Goal: Information Seeking & Learning: Learn about a topic

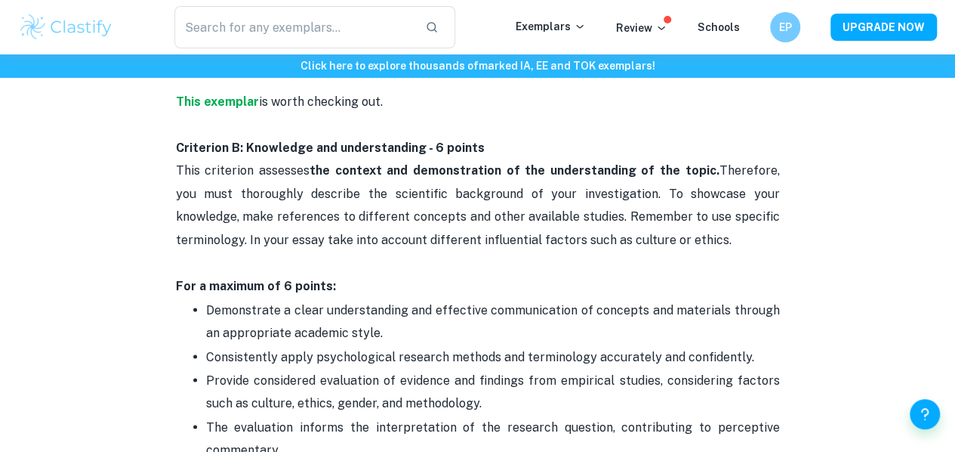
scroll to position [1068, 0]
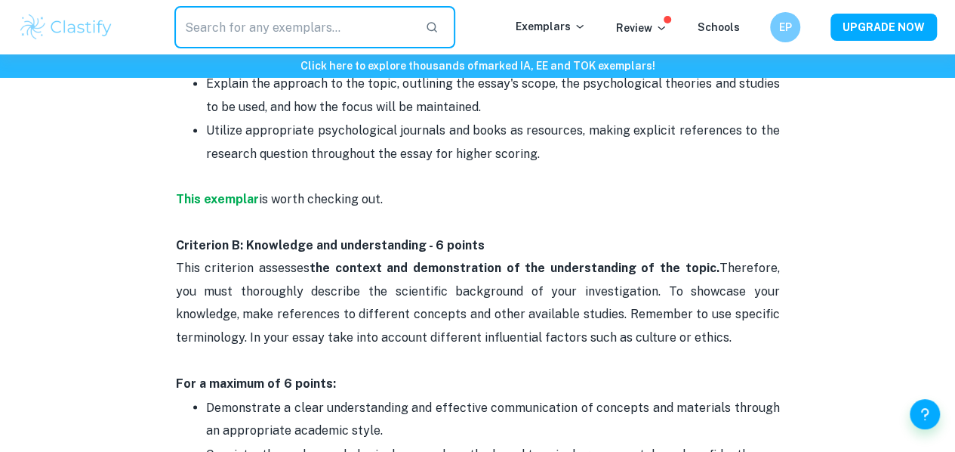
click at [276, 33] on input "text" at bounding box center [293, 27] width 239 height 42
type input "Psychology EE"
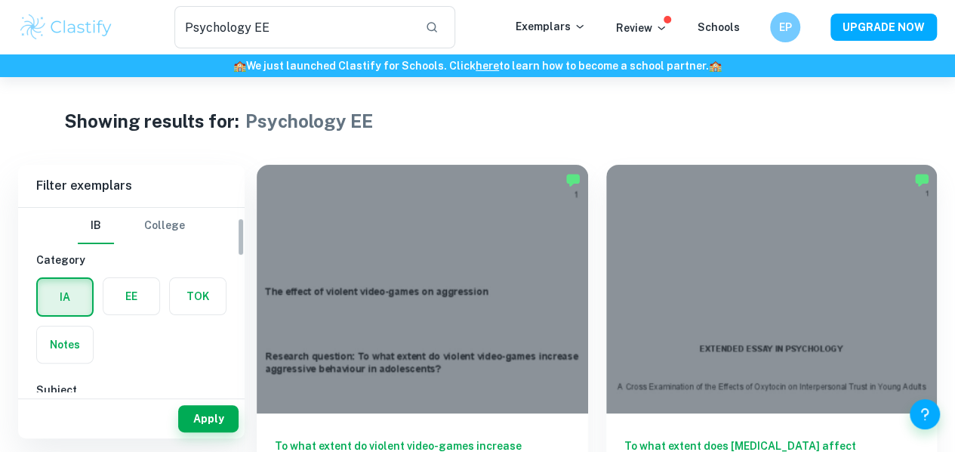
scroll to position [47, 0]
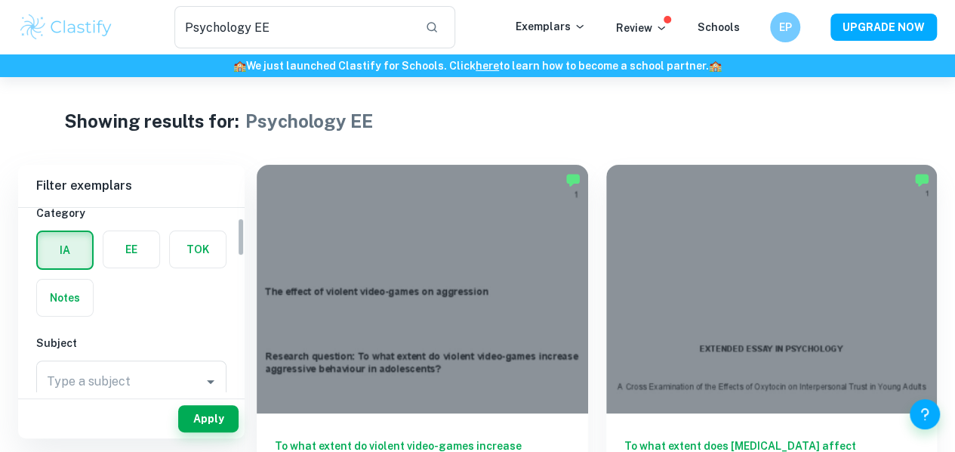
click at [138, 252] on label "button" at bounding box center [131, 249] width 56 height 36
click at [0, 0] on input "radio" at bounding box center [0, 0] width 0 height 0
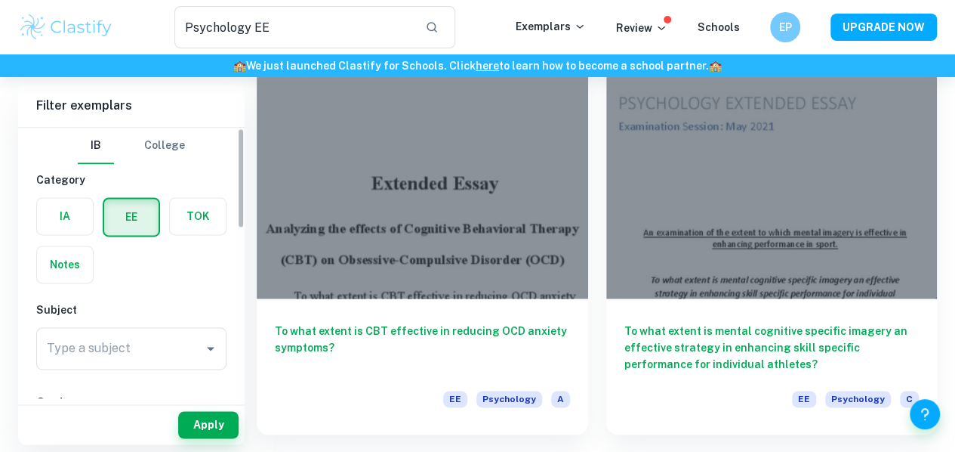
scroll to position [69, 0]
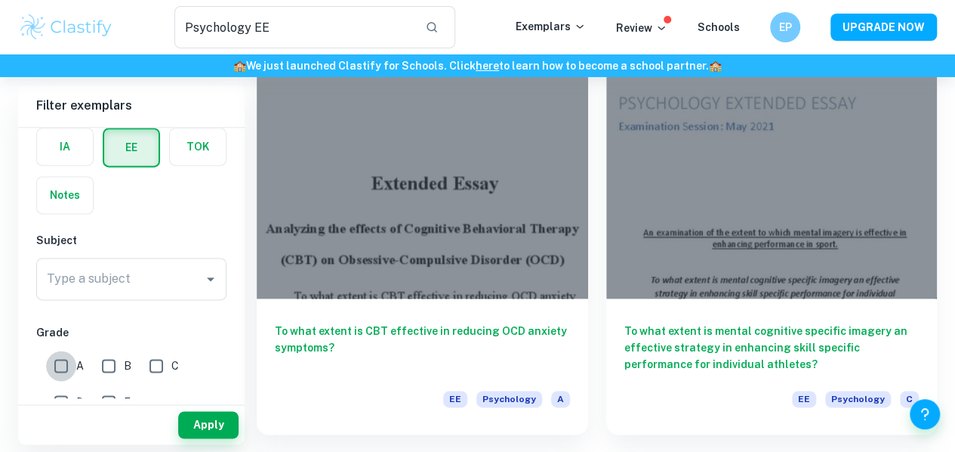
click at [50, 357] on input "A" at bounding box center [61, 365] width 30 height 30
checkbox input "true"
click at [193, 417] on button "Apply" at bounding box center [208, 424] width 60 height 27
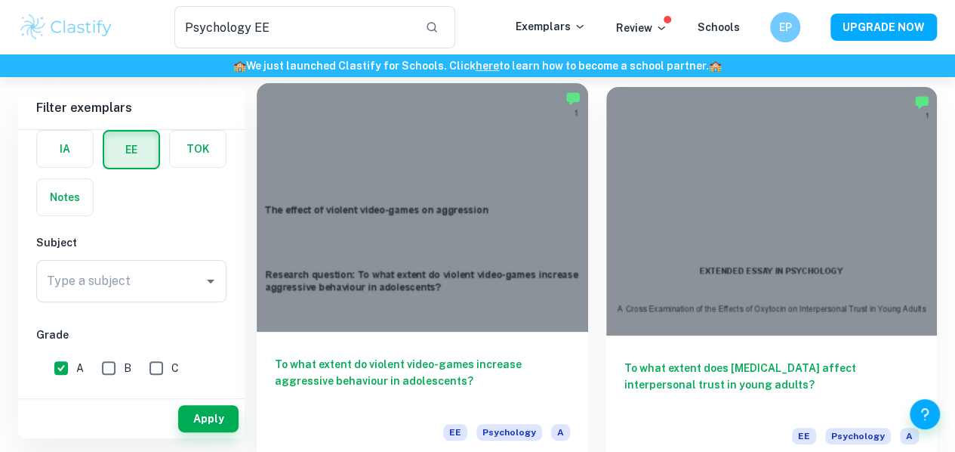
scroll to position [82, 0]
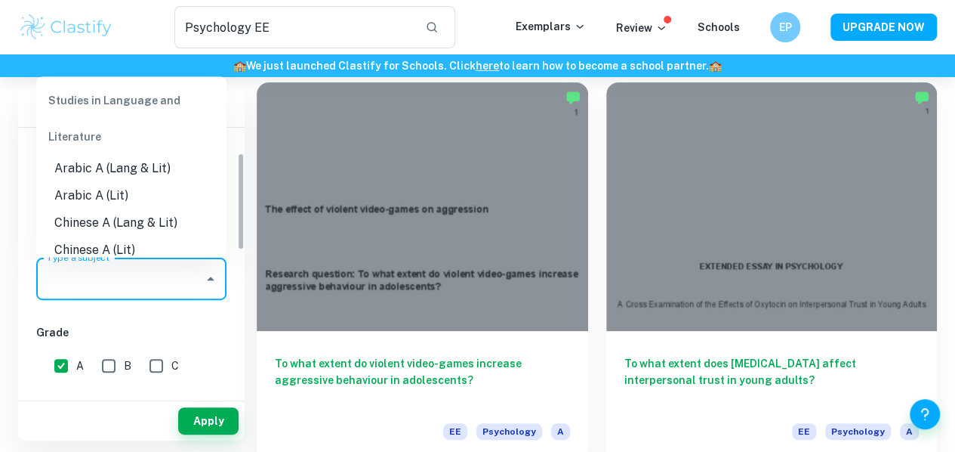
click at [185, 285] on input "Type a subject" at bounding box center [120, 278] width 154 height 29
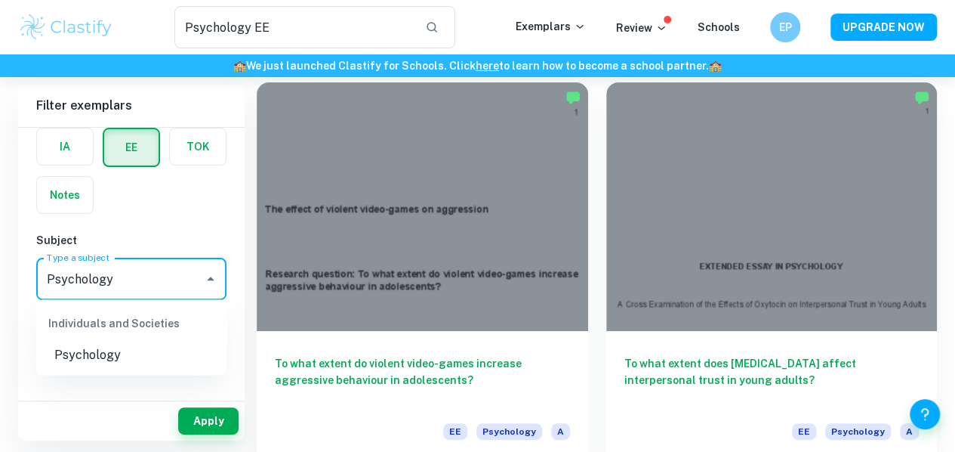
click at [137, 357] on li "Psychology" at bounding box center [131, 354] width 190 height 27
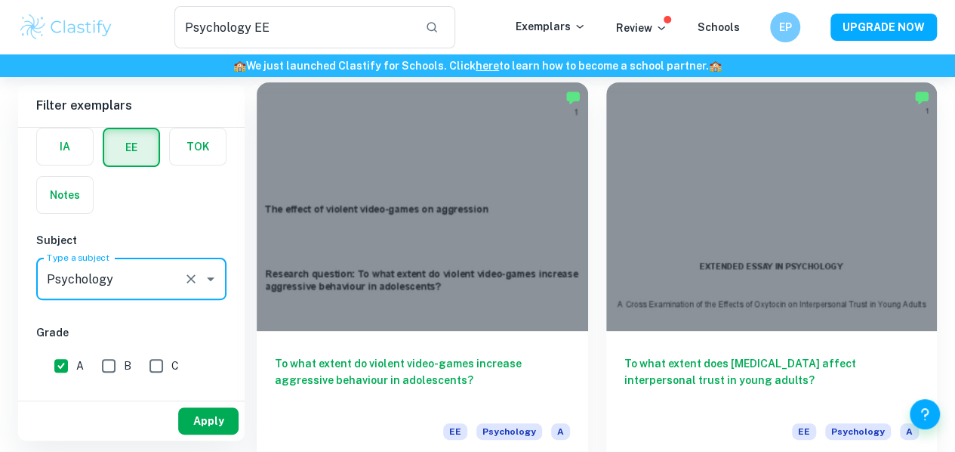
type input "Psychology"
click at [193, 416] on button "Apply" at bounding box center [208, 420] width 60 height 27
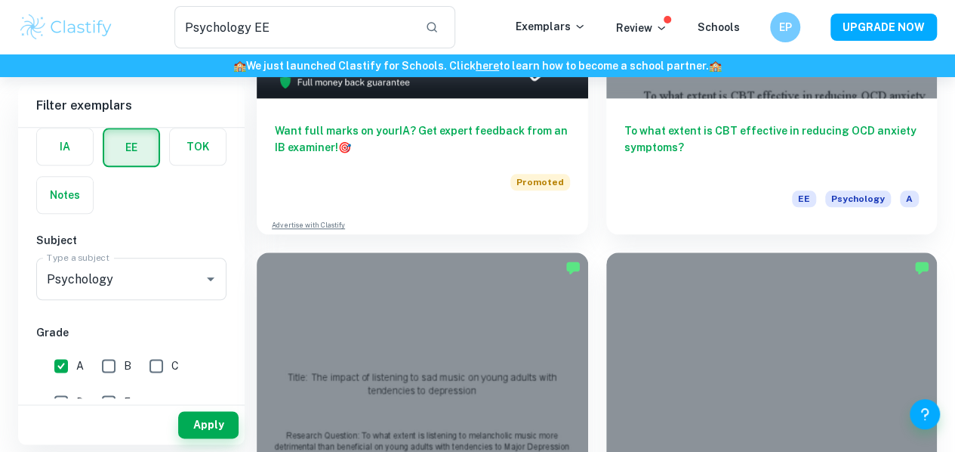
scroll to position [1013, 0]
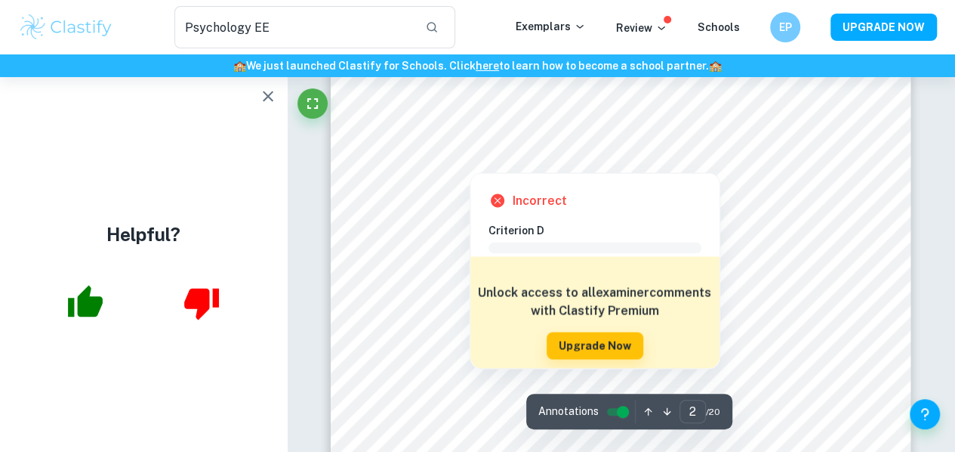
scroll to position [1240, 0]
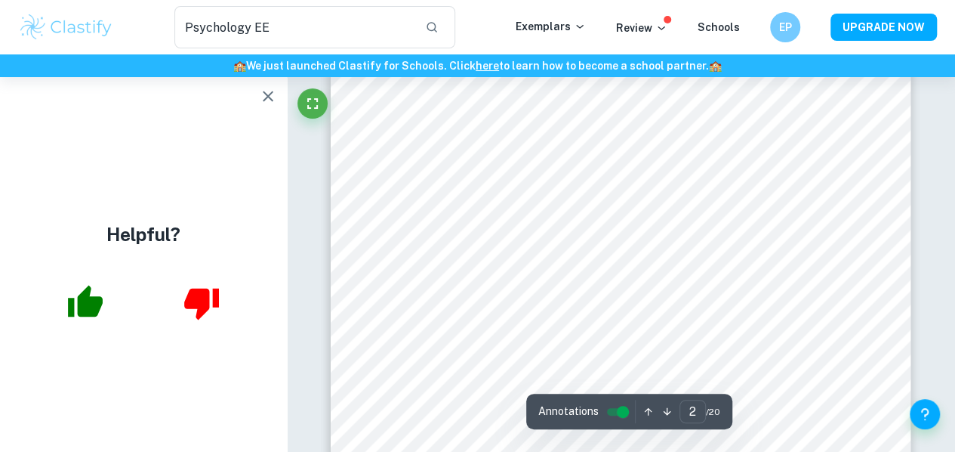
click at [267, 93] on icon "button" at bounding box center [268, 96] width 18 height 18
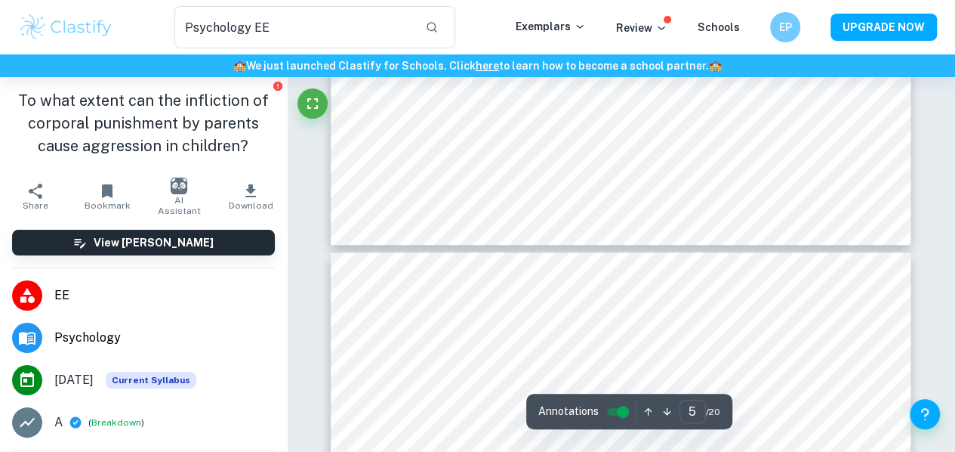
scroll to position [3596, 0]
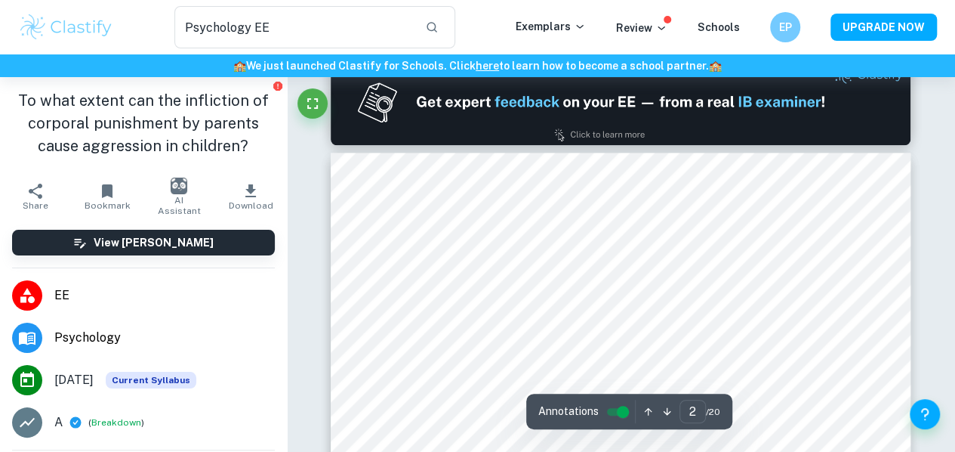
type input "1"
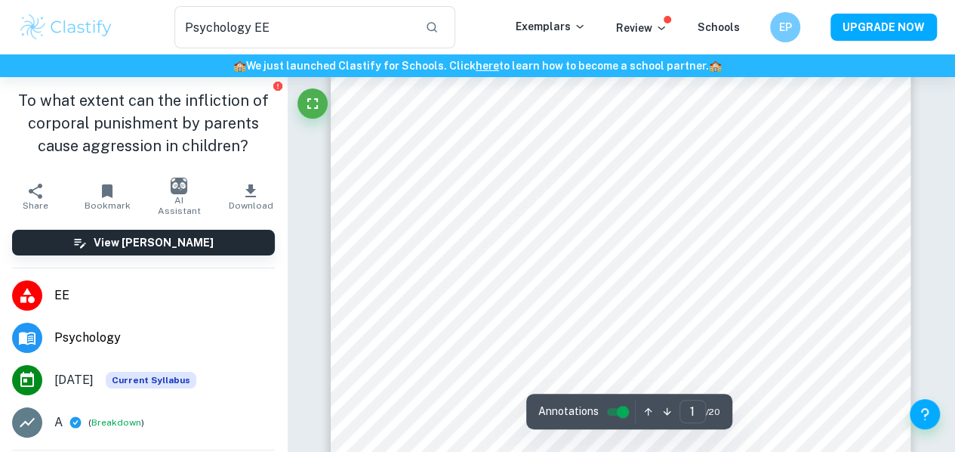
scroll to position [0, 0]
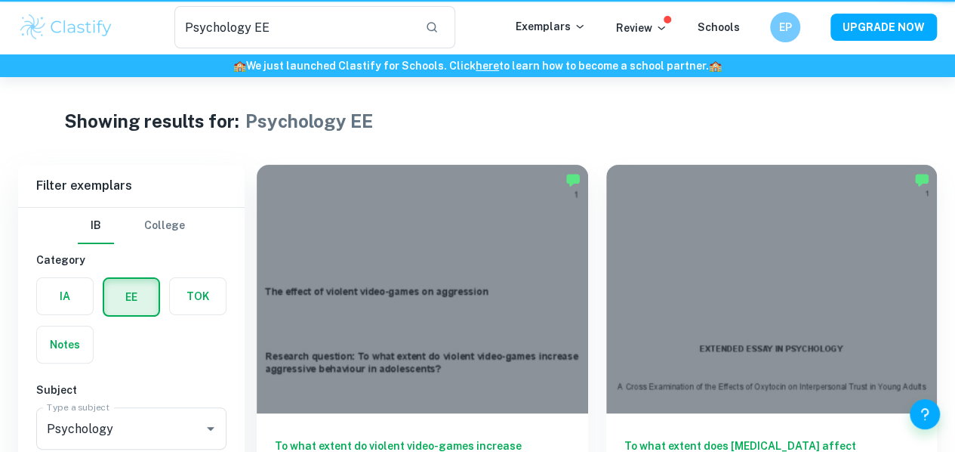
scroll to position [1013, 0]
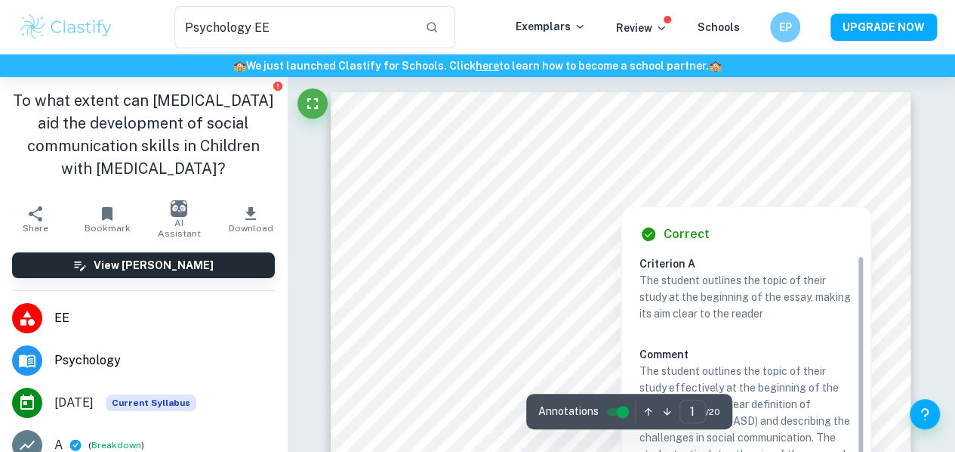
scroll to position [50, 0]
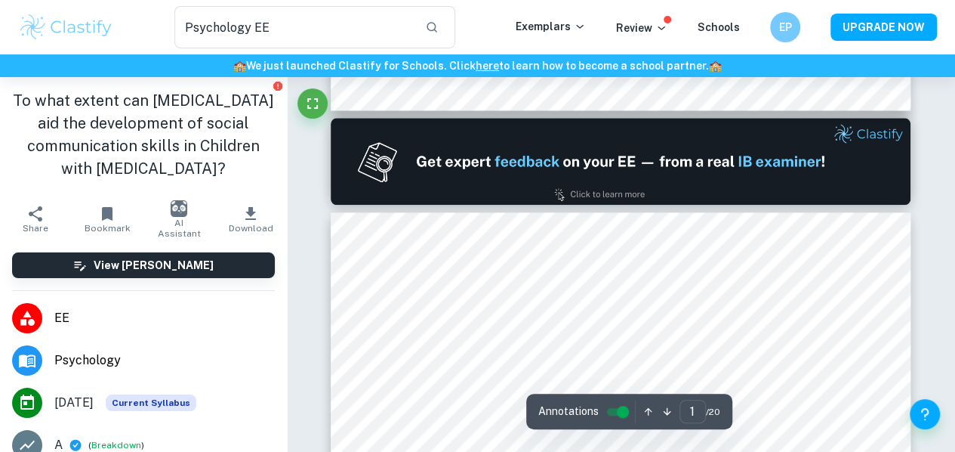
type input "2"
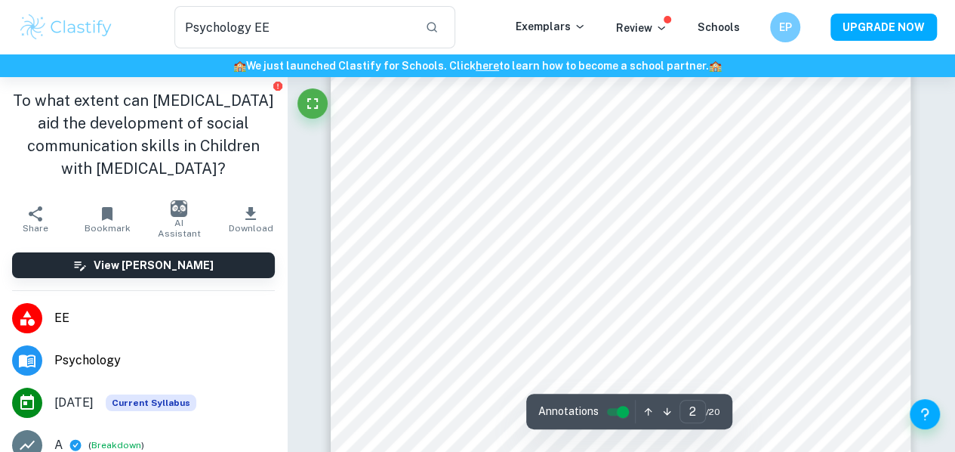
scroll to position [1273, 0]
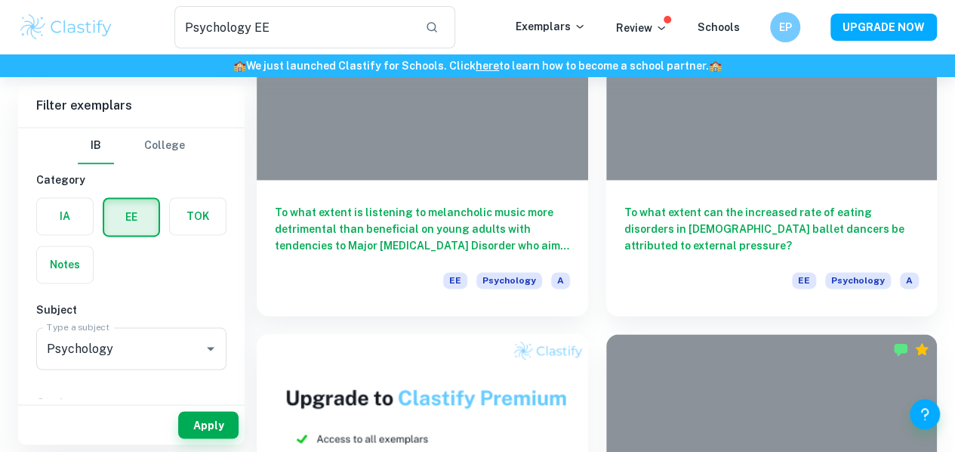
scroll to position [1040, 0]
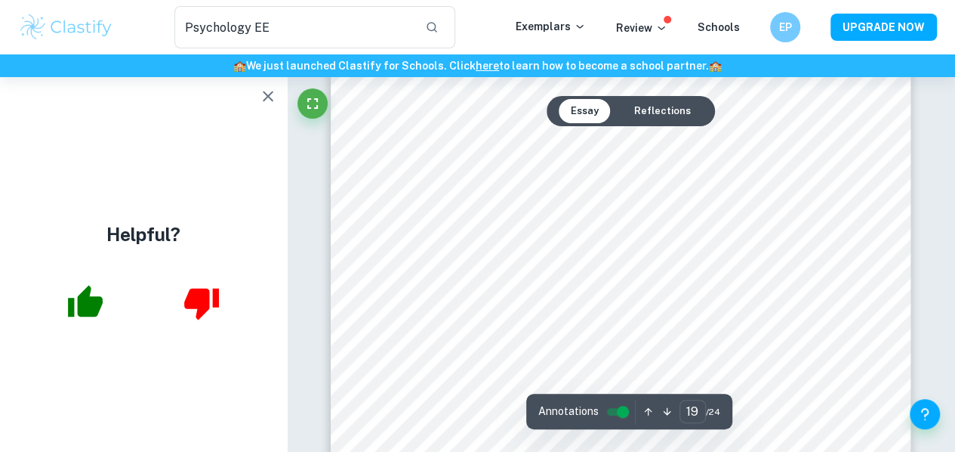
scroll to position [15534, 0]
type input "18"
